Goal: Navigation & Orientation: Find specific page/section

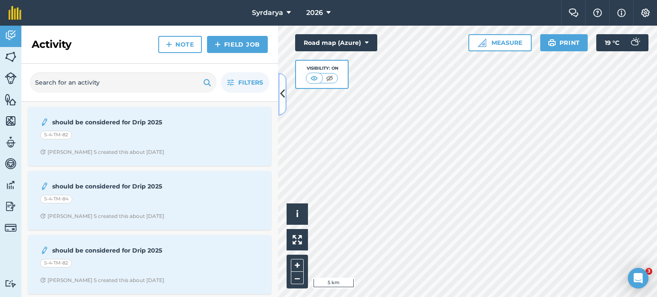
click at [280, 95] on icon at bounding box center [282, 94] width 5 height 15
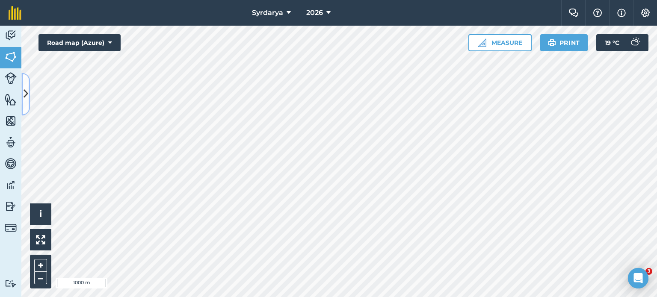
click at [24, 94] on icon at bounding box center [26, 94] width 5 height 15
